Goal: Task Accomplishment & Management: Manage account settings

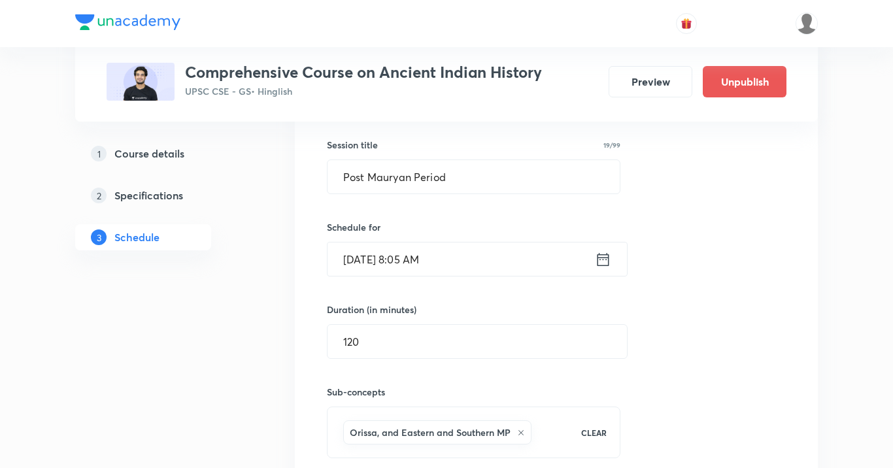
click at [484, 266] on input "[DATE] 8:05 AM" at bounding box center [461, 259] width 267 height 33
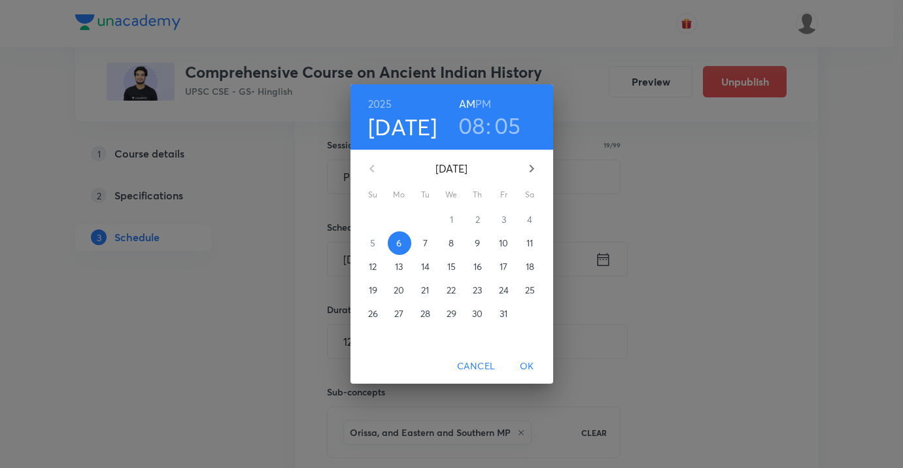
click at [481, 364] on span "Cancel" at bounding box center [476, 366] width 38 height 16
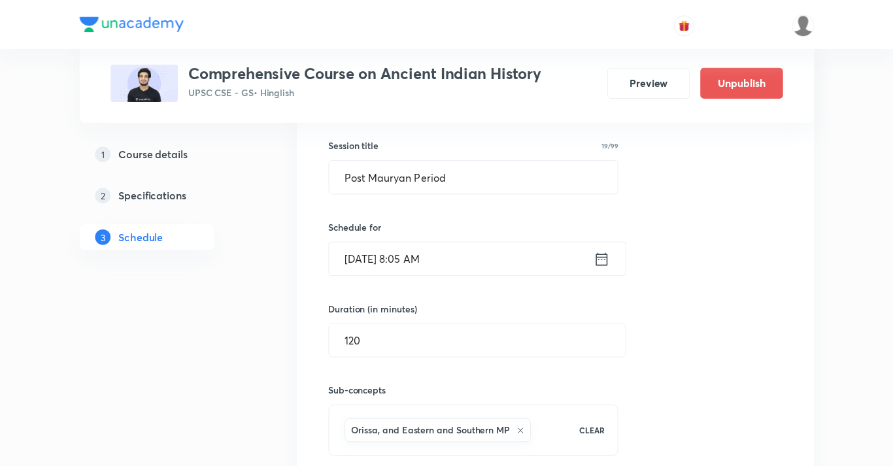
scroll to position [3667, 0]
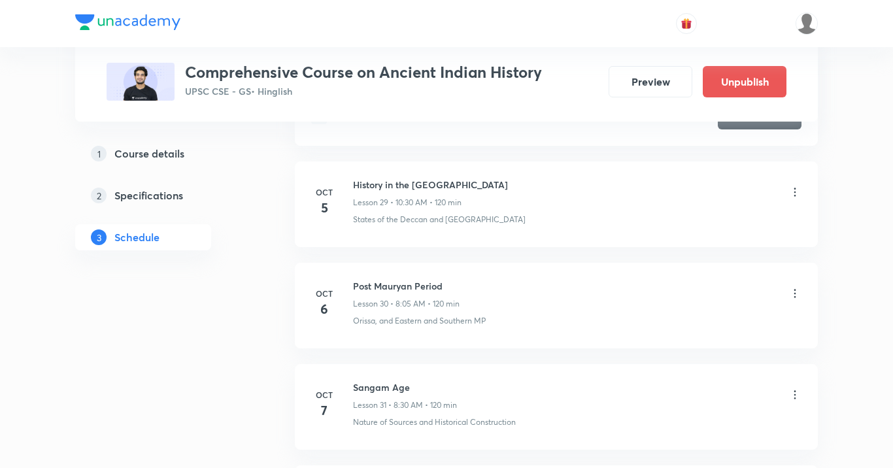
click at [798, 292] on icon at bounding box center [794, 293] width 13 height 13
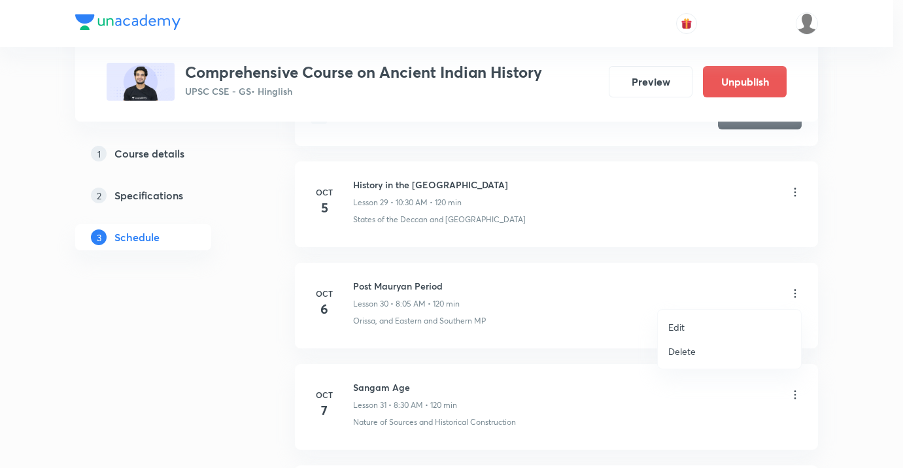
click at [688, 322] on li "Edit" at bounding box center [729, 327] width 143 height 24
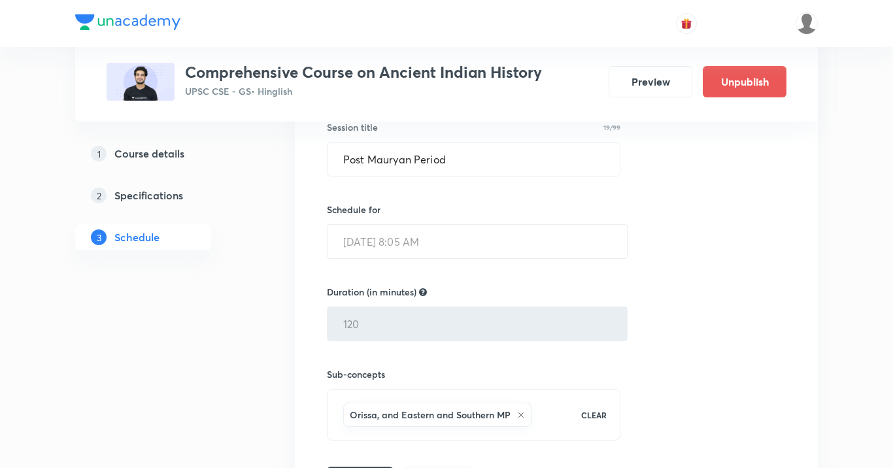
scroll to position [3678, 0]
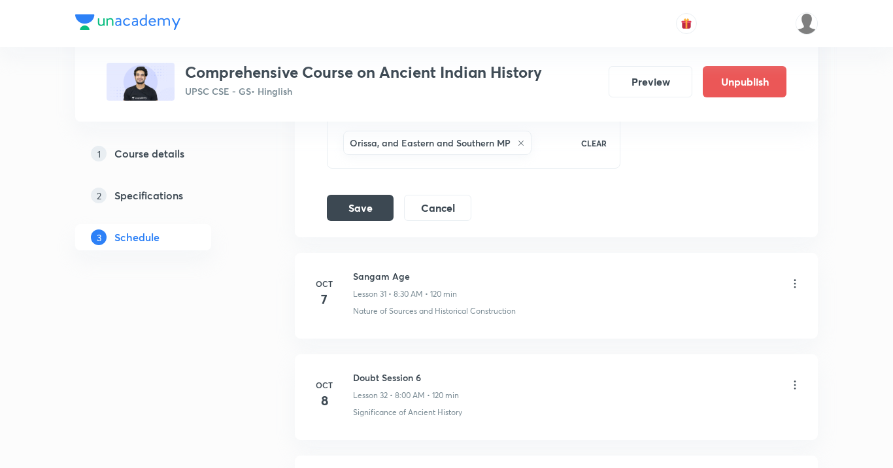
click at [797, 283] on icon at bounding box center [794, 283] width 13 height 13
click at [793, 278] on icon at bounding box center [794, 283] width 13 height 13
click at [432, 212] on button "Cancel" at bounding box center [437, 207] width 67 height 26
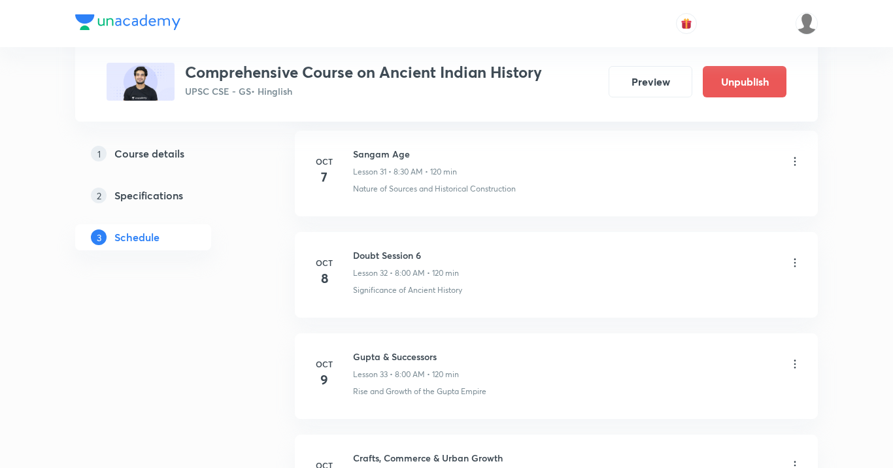
scroll to position [3424, 0]
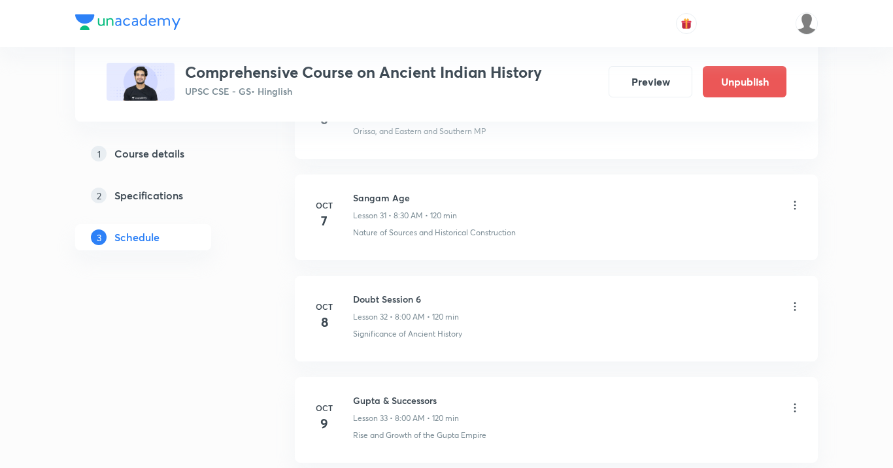
click at [794, 205] on icon at bounding box center [795, 205] width 2 height 8
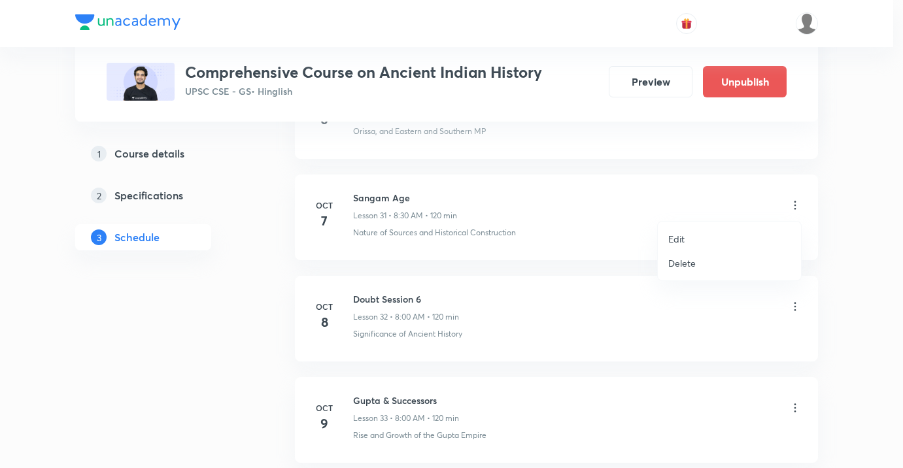
click at [686, 237] on li "Edit" at bounding box center [729, 239] width 143 height 24
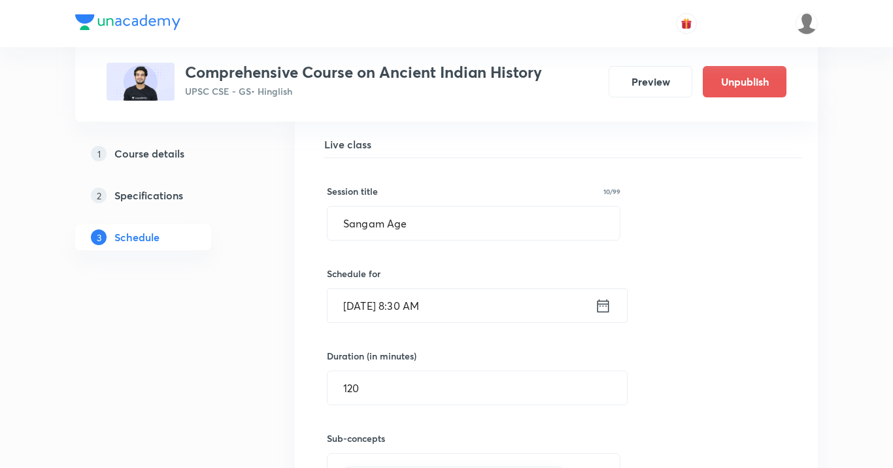
scroll to position [3471, 0]
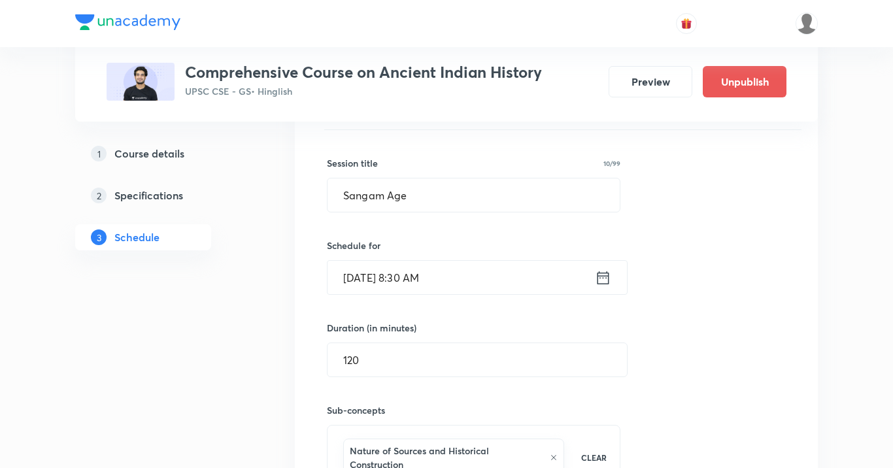
click at [432, 277] on input "[DATE] 8:30 AM" at bounding box center [461, 277] width 267 height 33
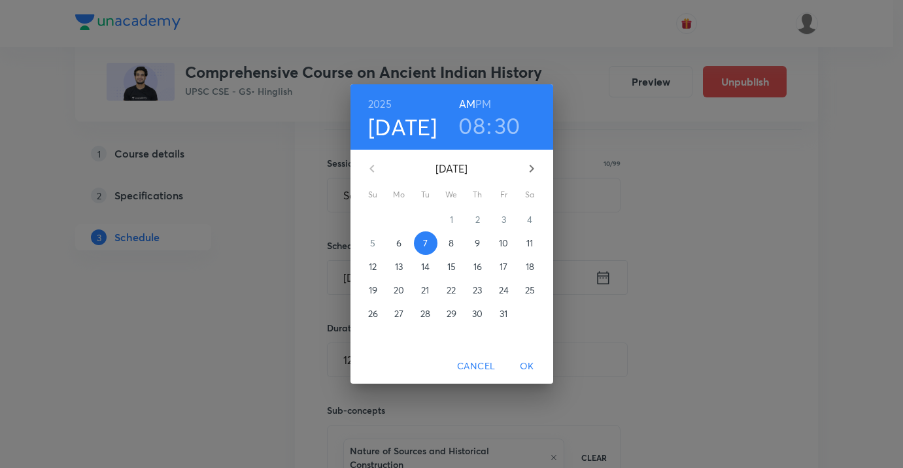
click at [516, 137] on h3 "30" at bounding box center [507, 125] width 26 height 27
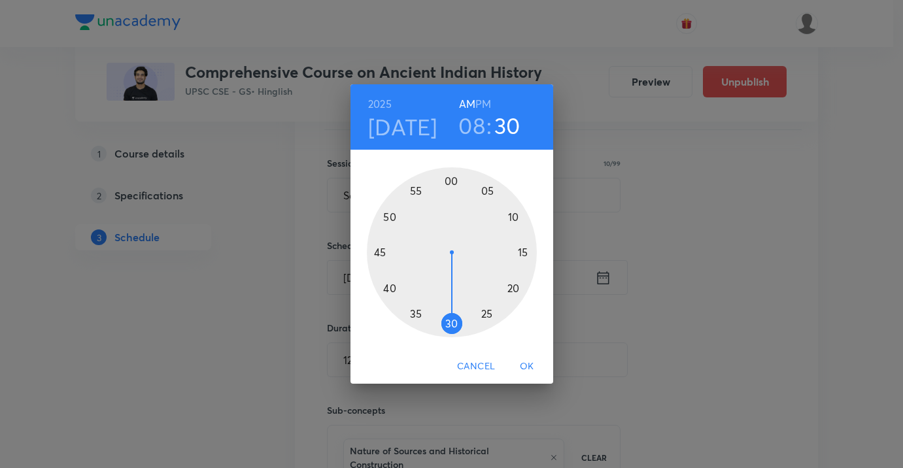
click at [449, 179] on div at bounding box center [452, 252] width 170 height 170
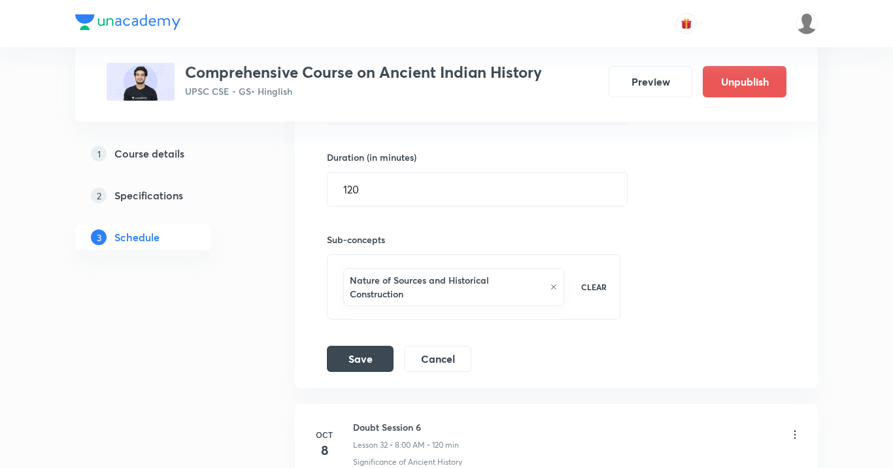
scroll to position [3685, 0]
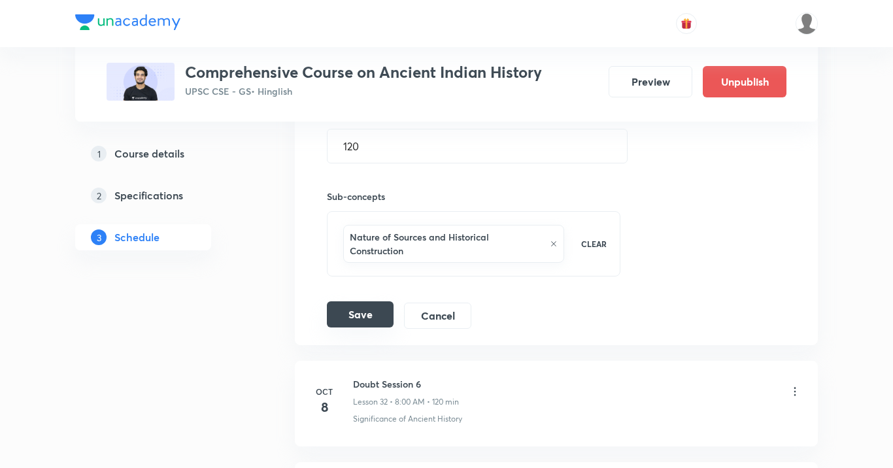
click at [359, 312] on button "Save" at bounding box center [360, 314] width 67 height 26
